Goal: Task Accomplishment & Management: Complete application form

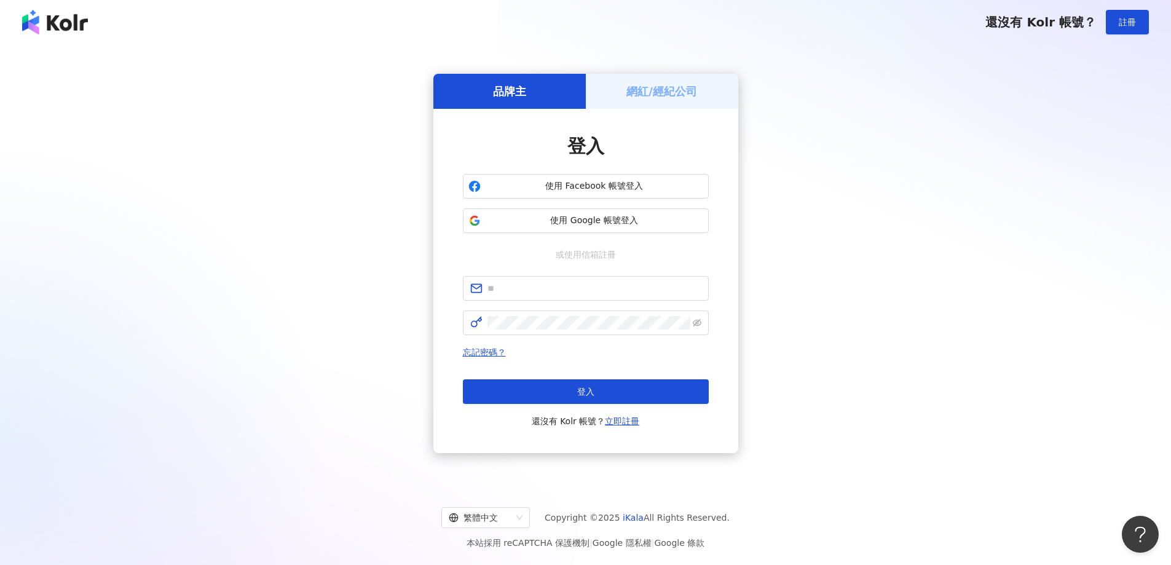
click at [676, 96] on h5 "網紅/經紀公司" at bounding box center [661, 91] width 71 height 15
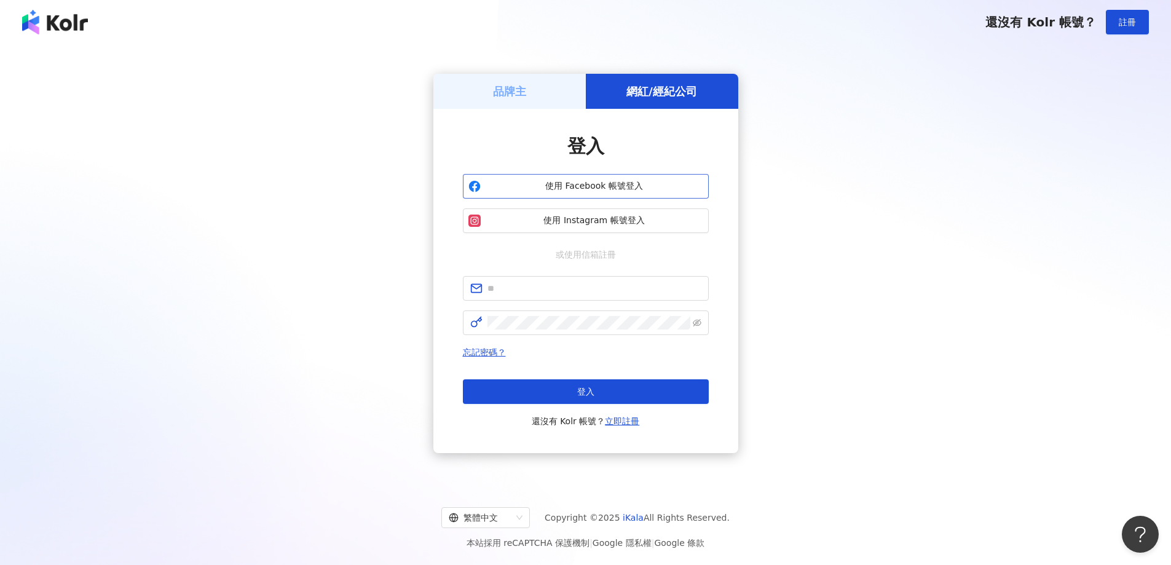
click at [584, 187] on span "使用 Facebook 帳號登入" at bounding box center [595, 186] width 218 height 12
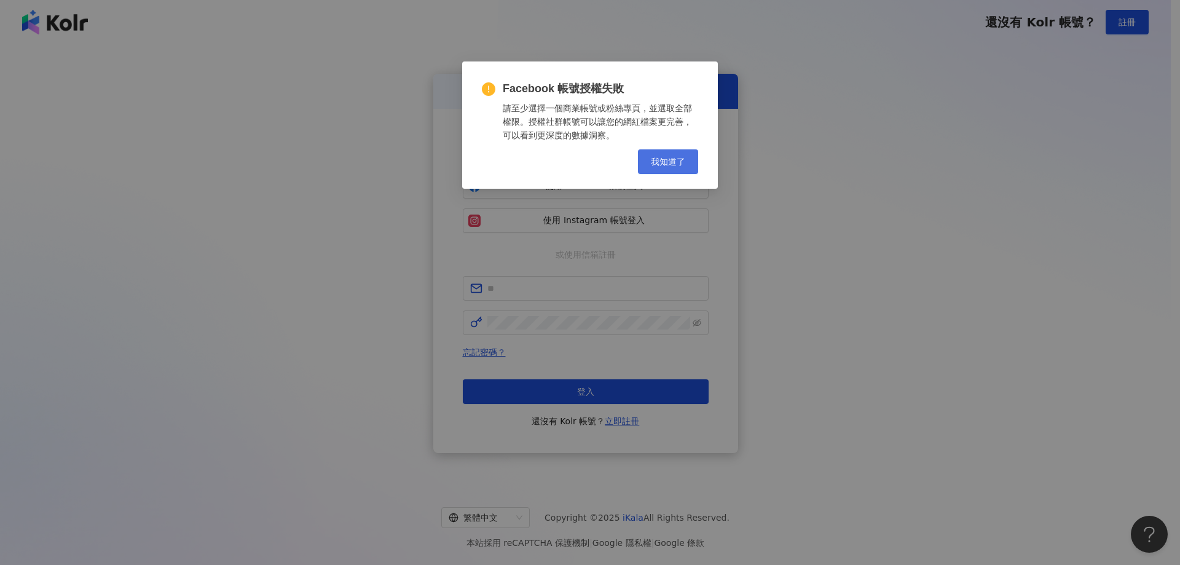
click at [680, 160] on span "我知道了" at bounding box center [668, 162] width 34 height 10
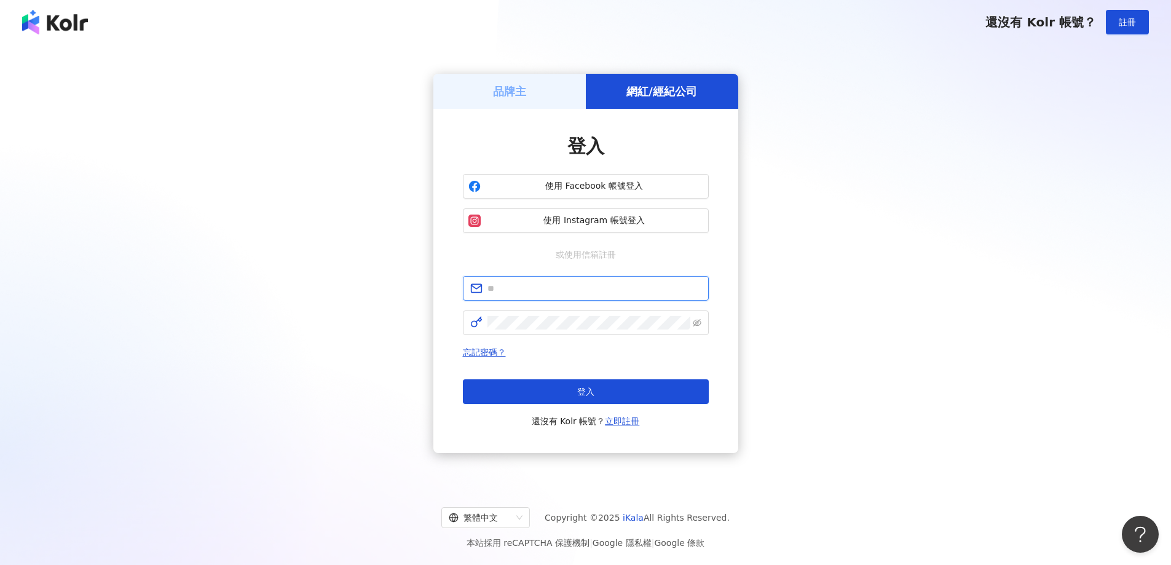
click at [586, 288] on input "text" at bounding box center [594, 288] width 214 height 14
click at [591, 287] on input "text" at bounding box center [594, 288] width 214 height 14
type input "**********"
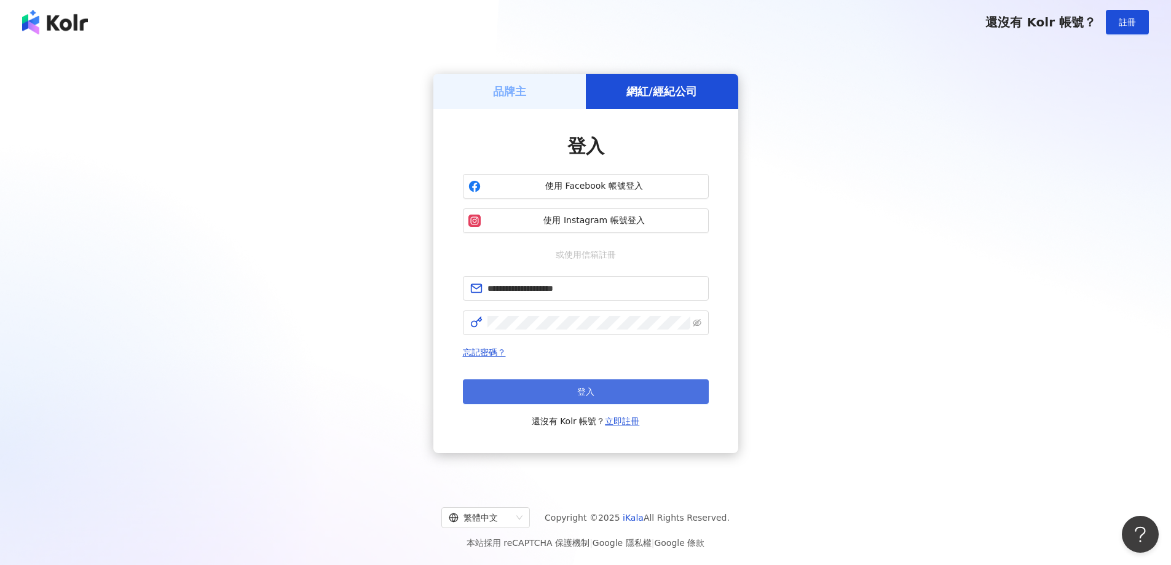
click at [613, 380] on button "登入" at bounding box center [586, 391] width 246 height 25
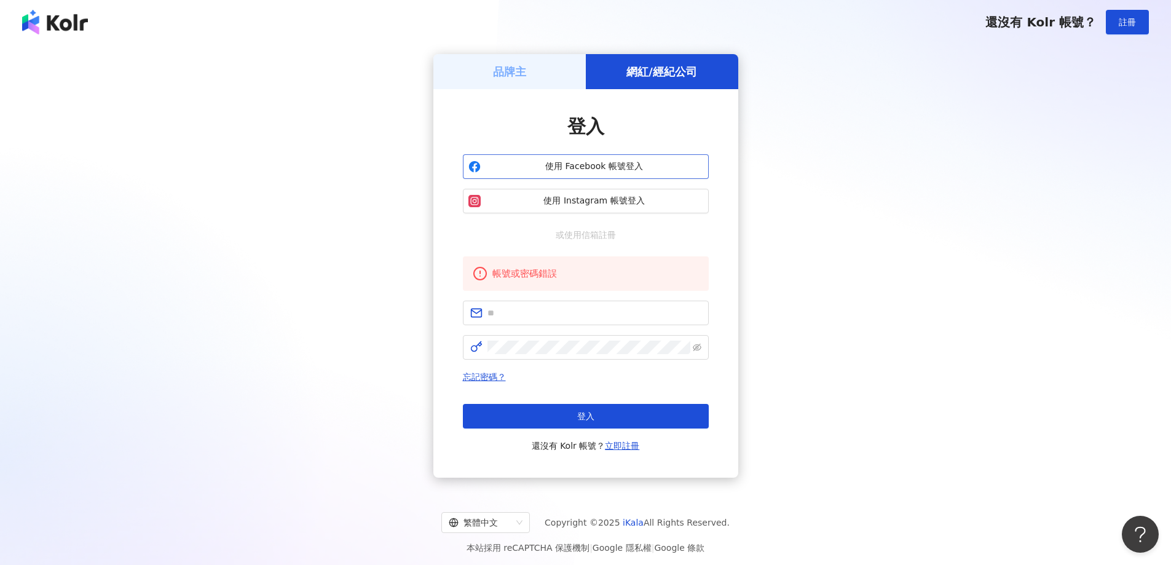
click at [626, 169] on span "使用 Facebook 帳號登入" at bounding box center [595, 166] width 218 height 12
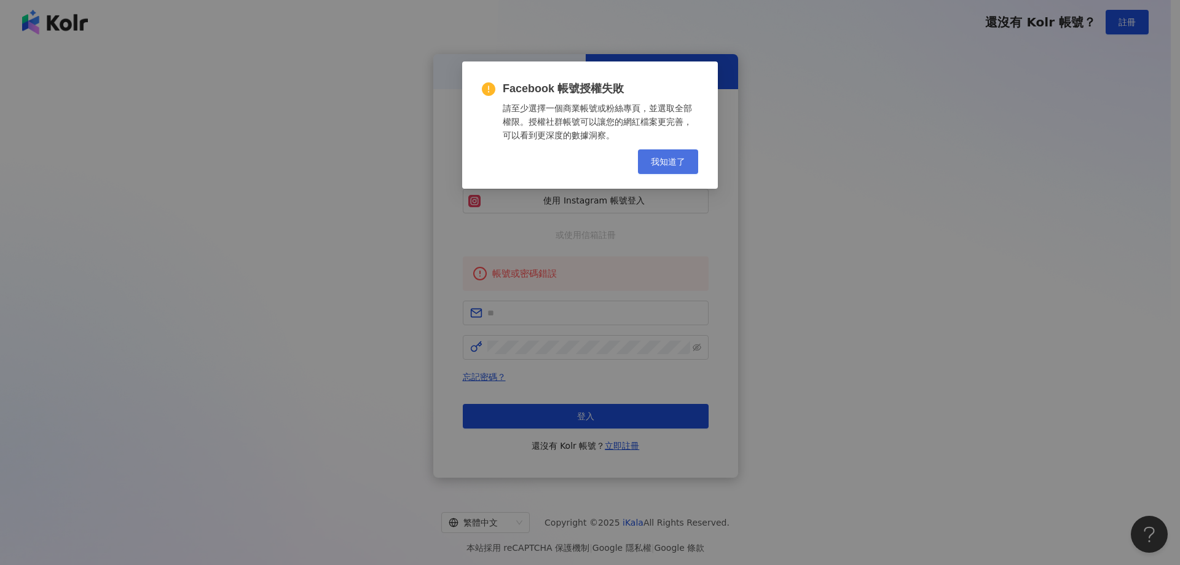
click at [669, 160] on span "我知道了" at bounding box center [668, 162] width 34 height 10
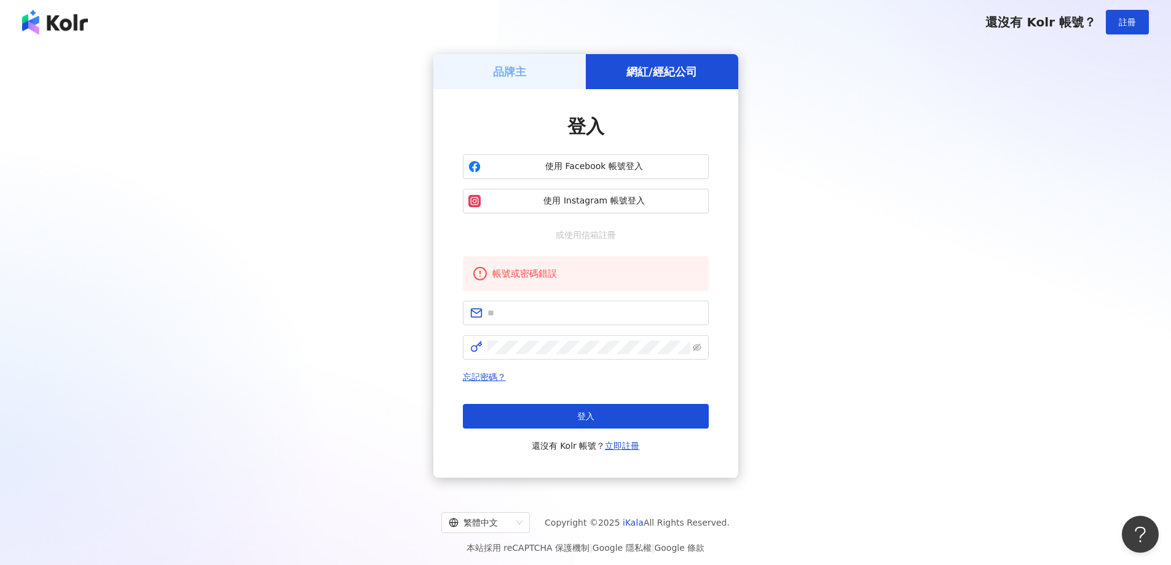
click at [1098, 123] on div "品牌主 網紅/經紀公司 登入 使用 Facebook 帳號登入 使用 Instagram 帳號登入 或使用信箱註冊 帳號或密碼錯誤 忘記密碼？ 登入 還沒有 …" at bounding box center [585, 265] width 1141 height 423
click at [902, 213] on div "品牌主 網紅/經紀公司 登入 使用 Facebook 帳號登入 使用 Instagram 帳號登入 或使用信箱註冊 帳號或密碼錯誤 忘記密碼？ 登入 還沒有 …" at bounding box center [585, 265] width 1141 height 423
click at [628, 444] on link "立即註冊" at bounding box center [622, 446] width 34 height 10
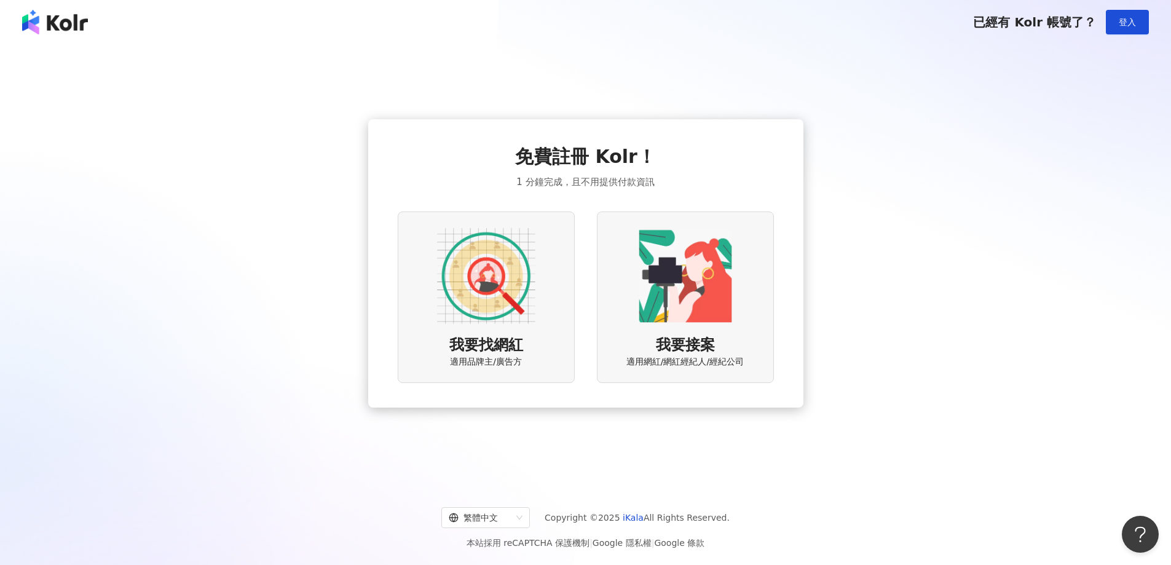
click at [1006, 26] on span "已經有 Kolr 帳號了？" at bounding box center [1034, 22] width 123 height 15
click at [1119, 18] on span "登入" at bounding box center [1127, 22] width 17 height 10
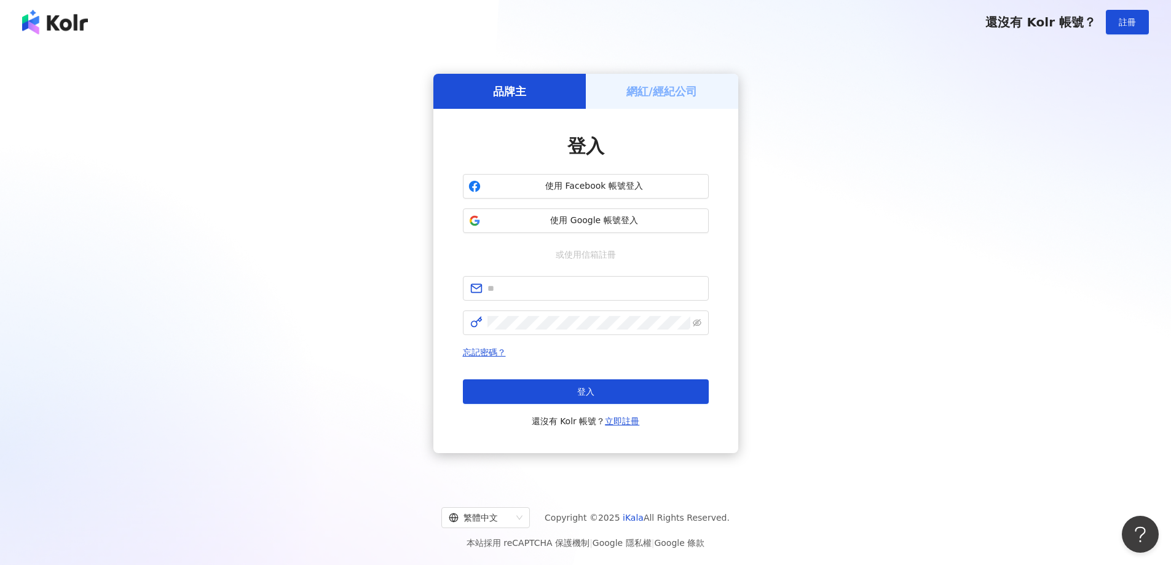
click at [658, 93] on h5 "網紅/經紀公司" at bounding box center [661, 91] width 71 height 15
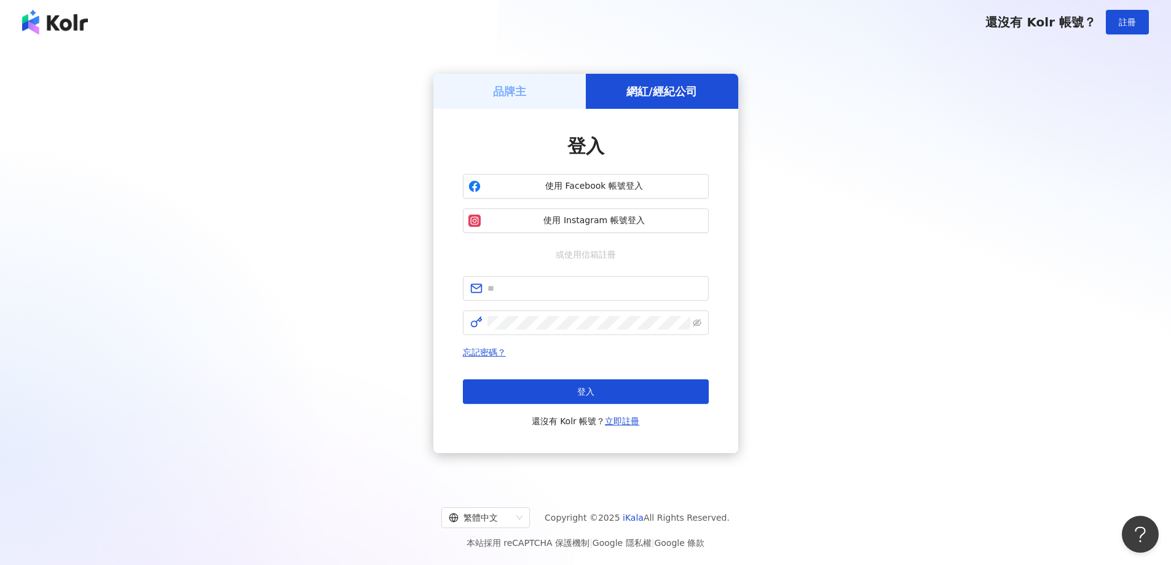
click at [51, 34] on div "還沒有 Kolr 帳號？ 註冊" at bounding box center [585, 22] width 1171 height 44
click at [51, 28] on img at bounding box center [55, 22] width 66 height 25
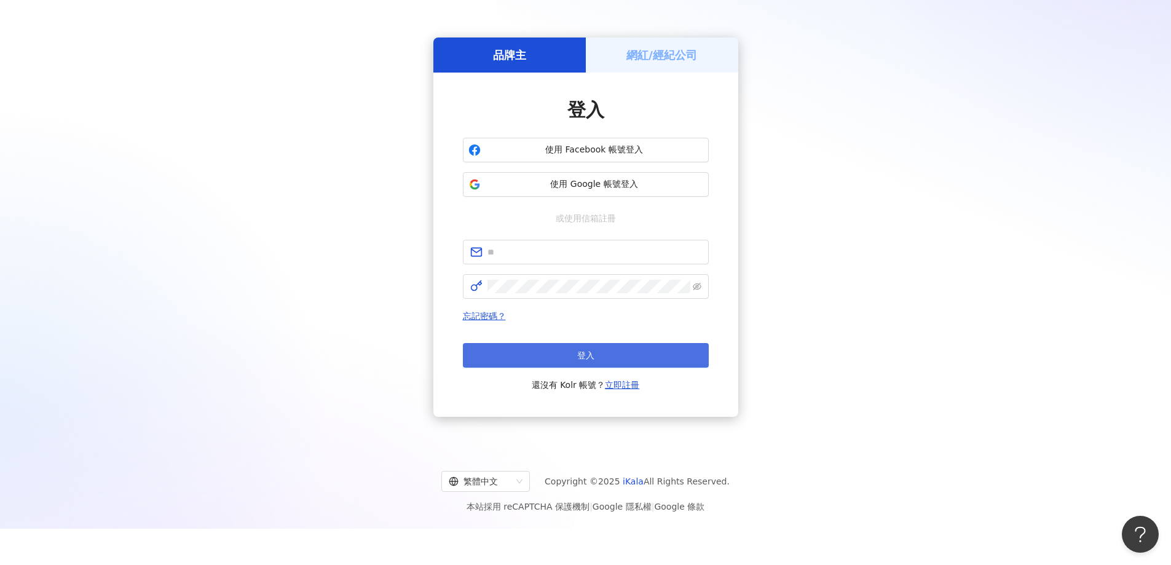
scroll to position [57, 0]
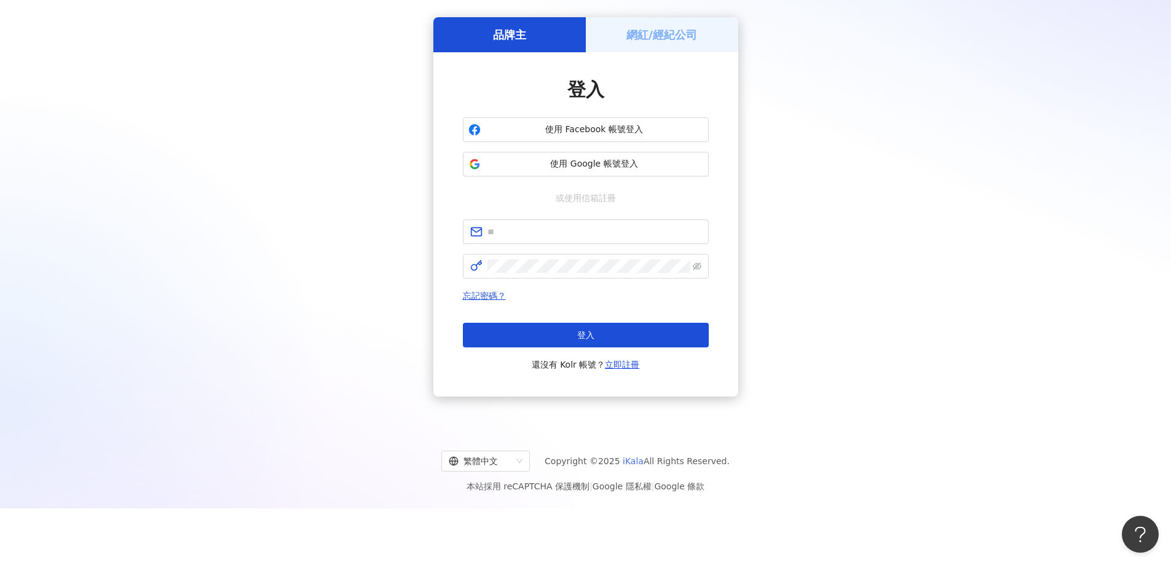
click at [636, 459] on link "iKala" at bounding box center [633, 461] width 21 height 10
